Goal: Navigation & Orientation: Understand site structure

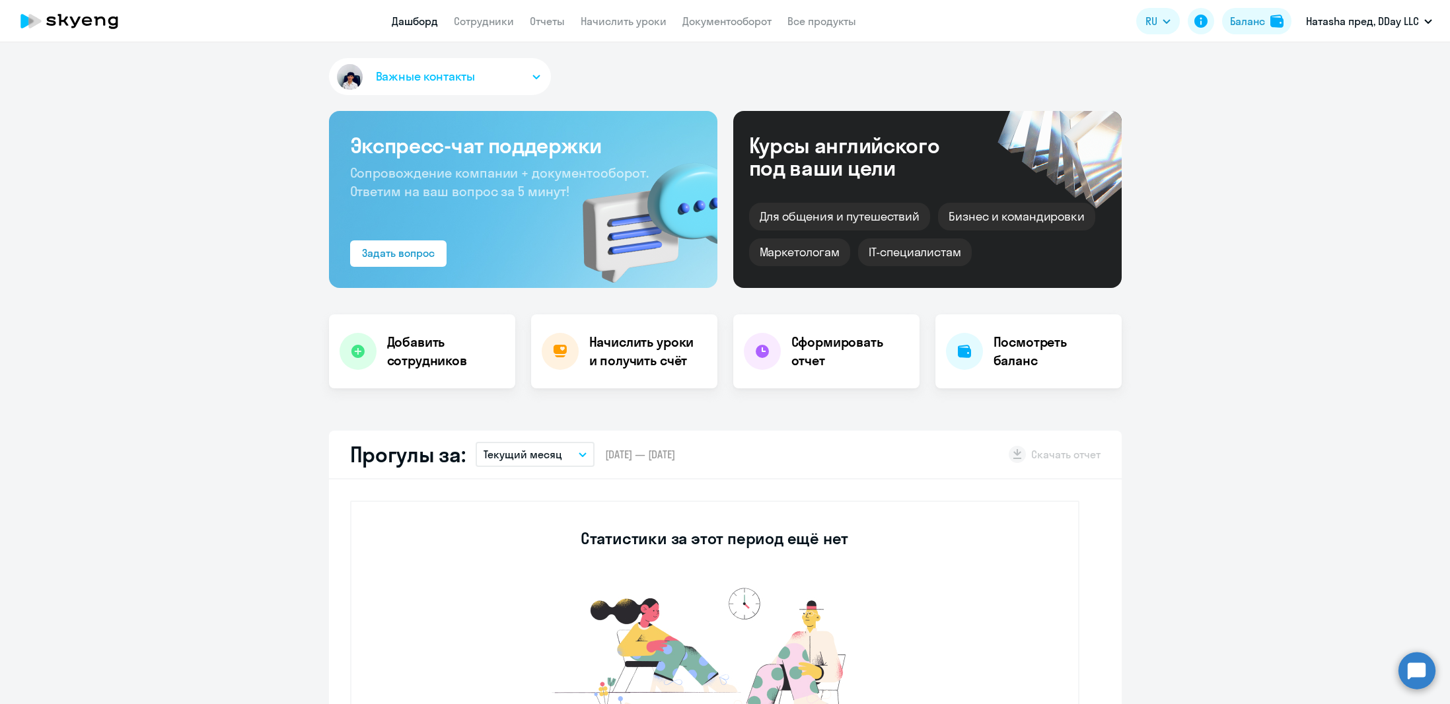
select select "30"
click at [512, 21] on link "Сотрудники" at bounding box center [484, 21] width 60 height 13
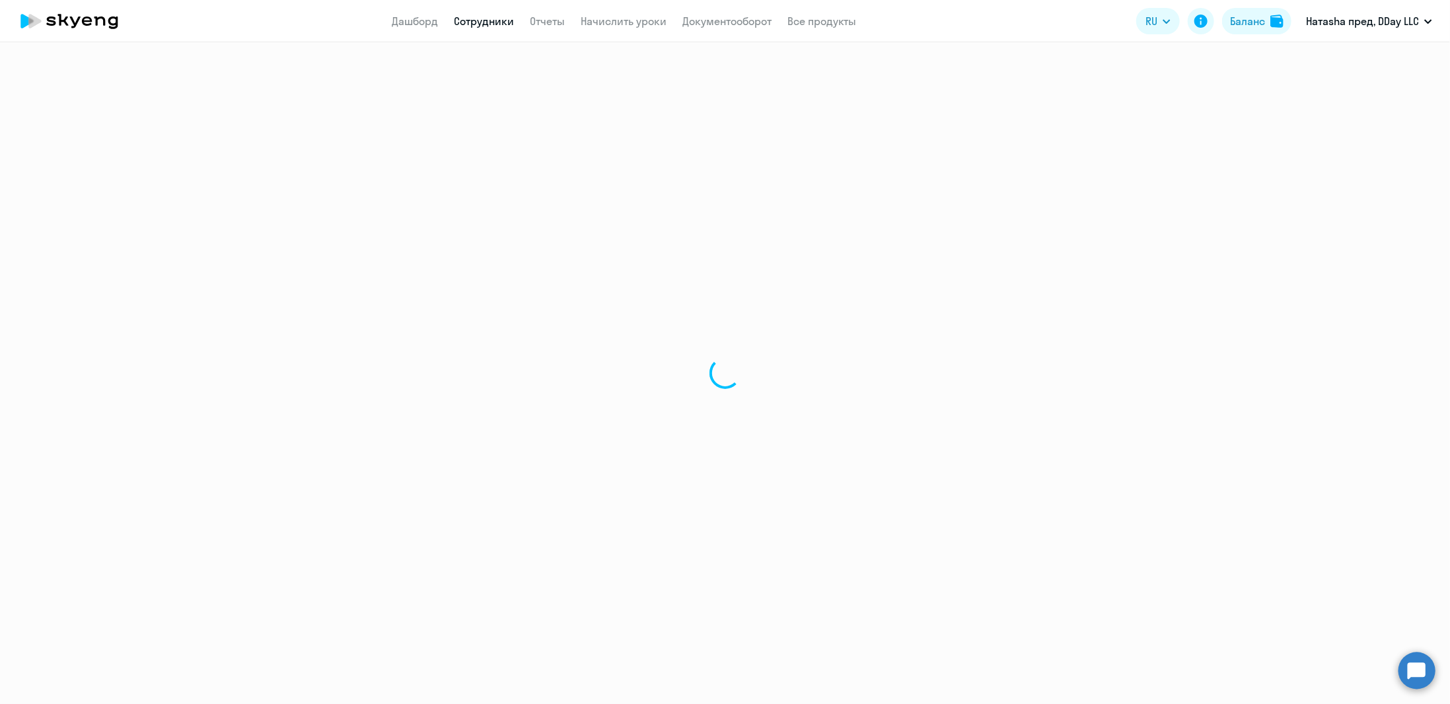
select select "30"
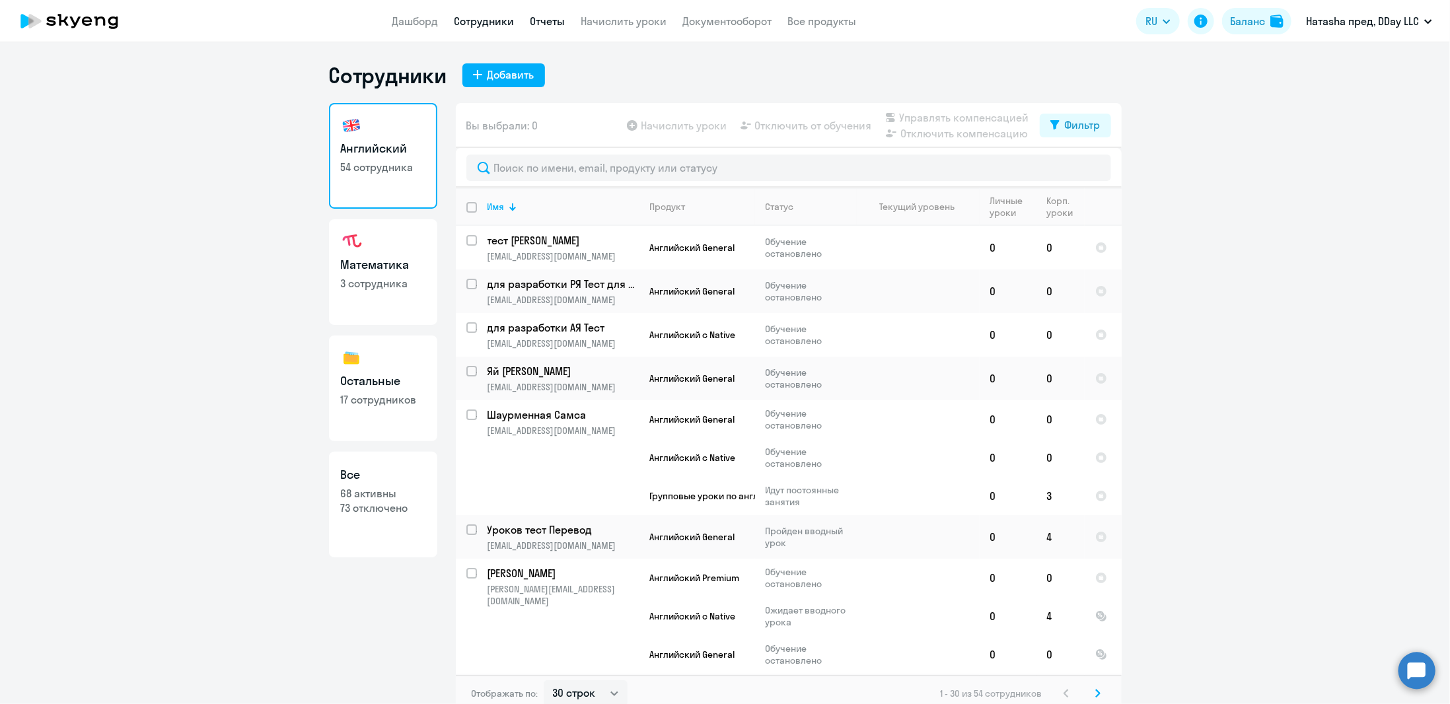
click at [550, 26] on link "Отчеты" at bounding box center [547, 21] width 35 height 13
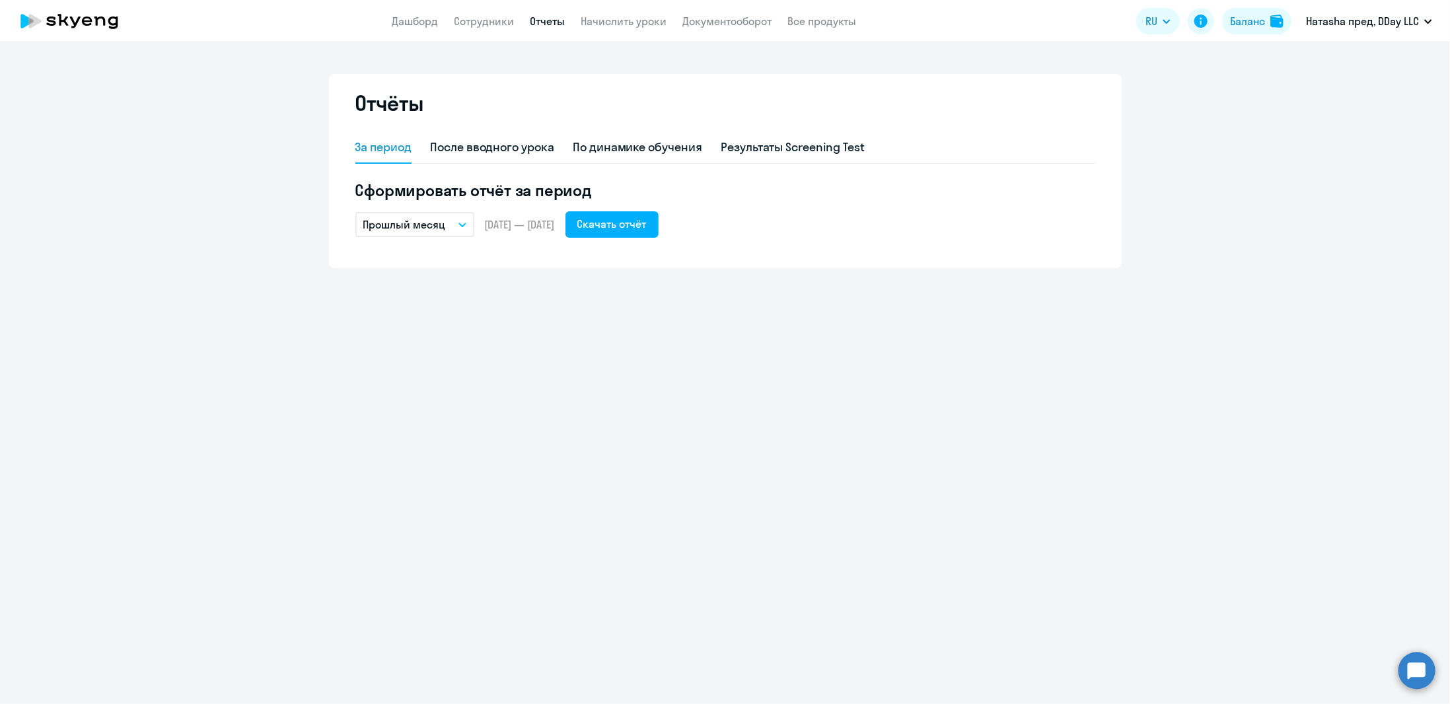
click at [651, 30] on app-header "Дашборд Сотрудники Отчеты Начислить уроки Документооборот Все продукты Дашборд …" at bounding box center [725, 21] width 1450 height 42
click at [645, 24] on link "Начислить уроки" at bounding box center [624, 21] width 86 height 13
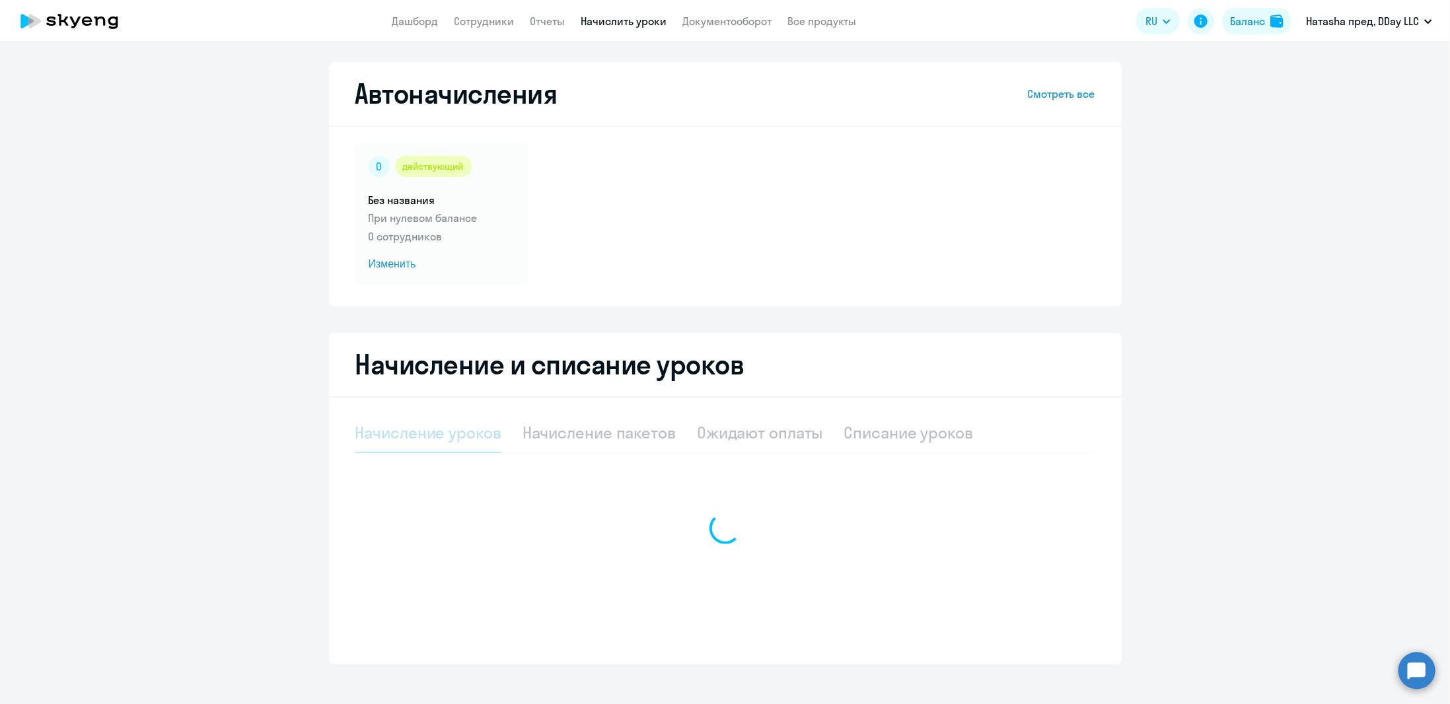
select select "10"
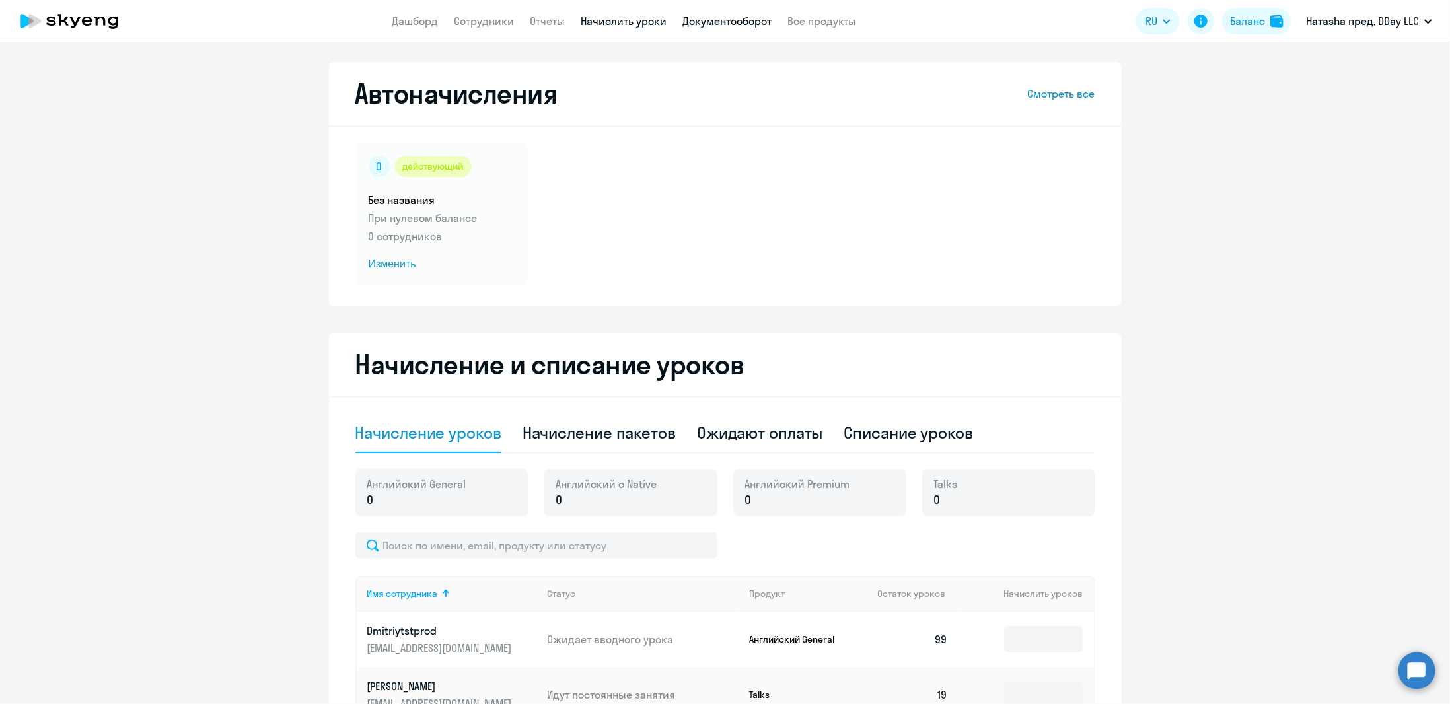
click at [716, 24] on link "Документооборот" at bounding box center [726, 21] width 89 height 13
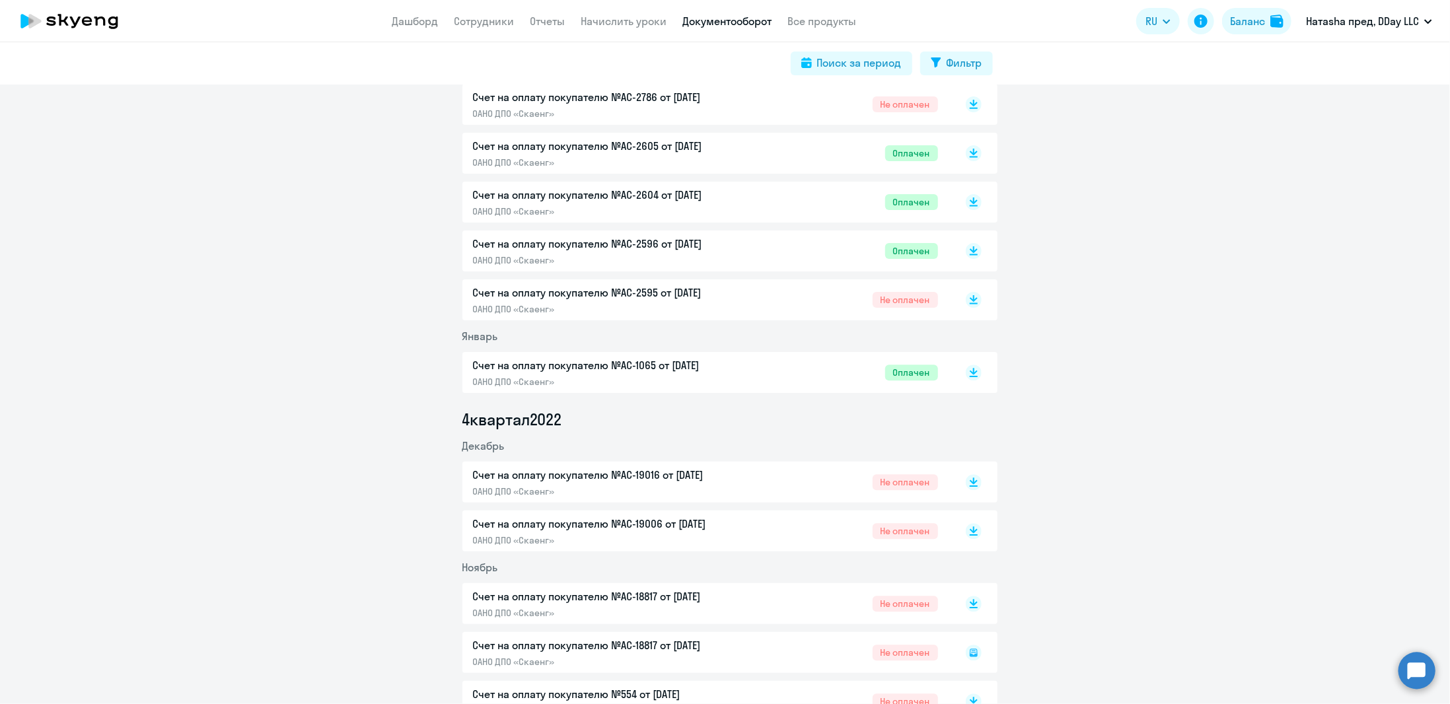
scroll to position [1916, 0]
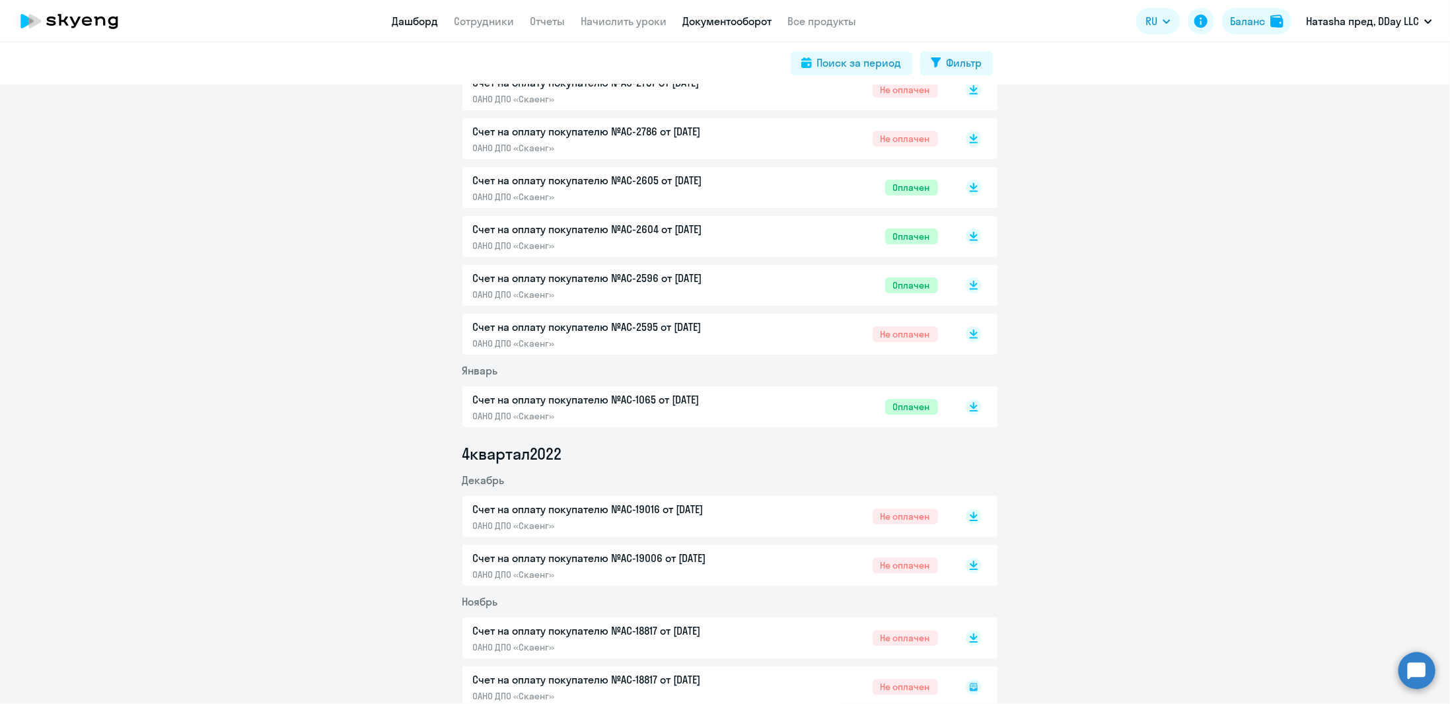
click at [412, 19] on link "Дашборд" at bounding box center [415, 21] width 46 height 13
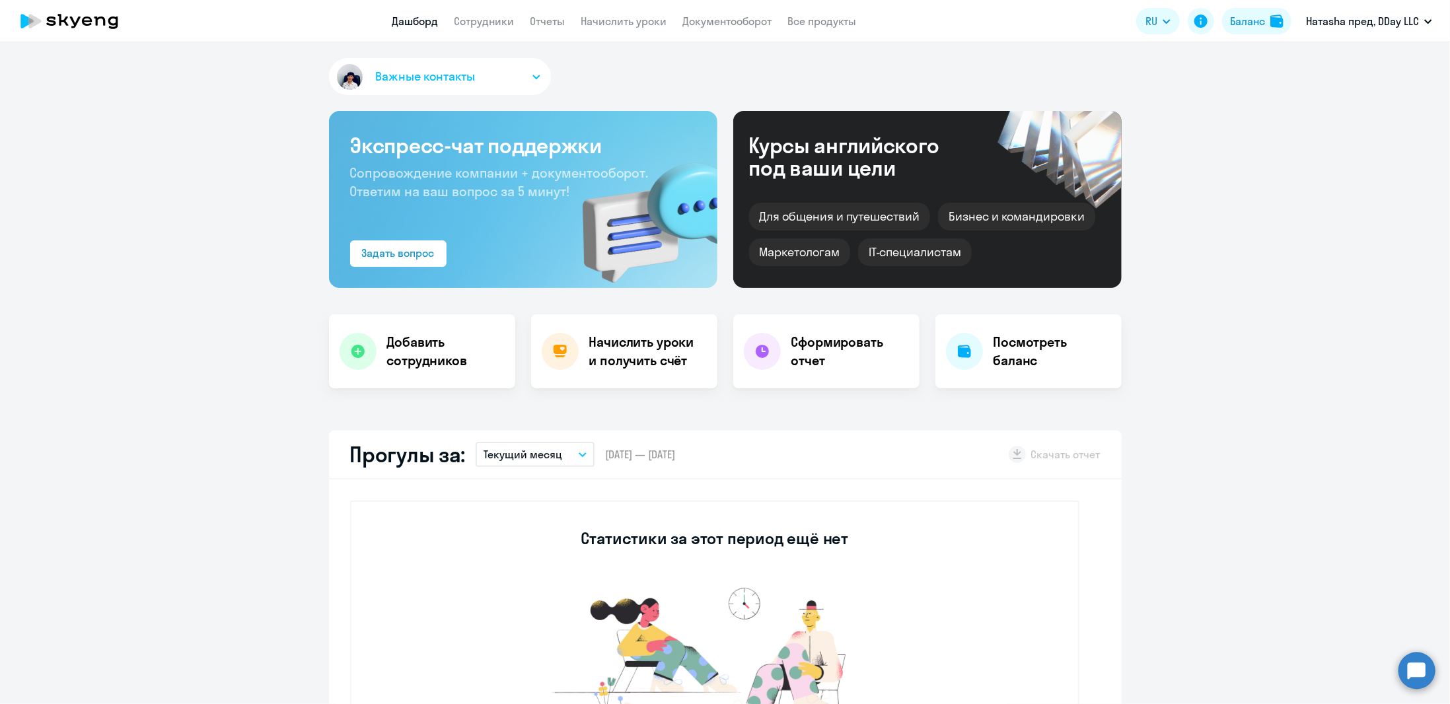
select select "30"
